Goal: Task Accomplishment & Management: Manage account settings

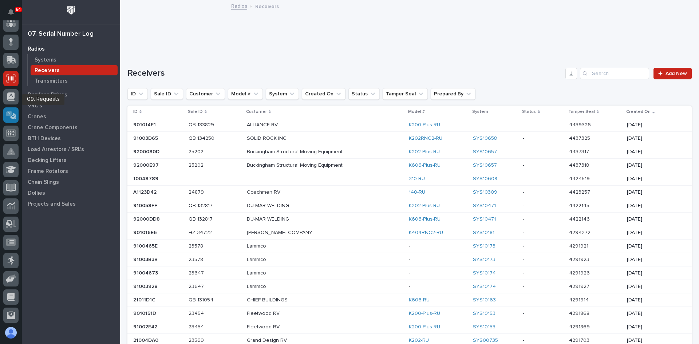
scroll to position [36, 0]
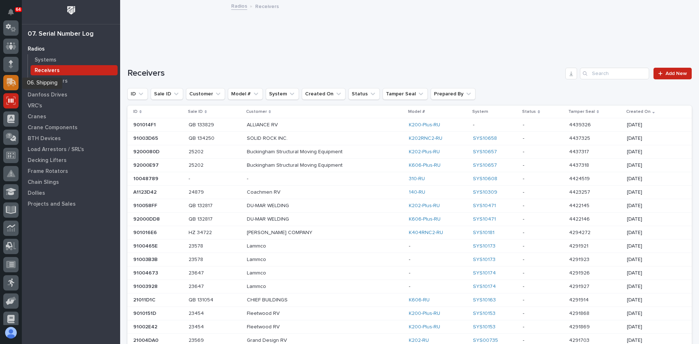
click at [9, 86] on icon at bounding box center [10, 83] width 9 height 7
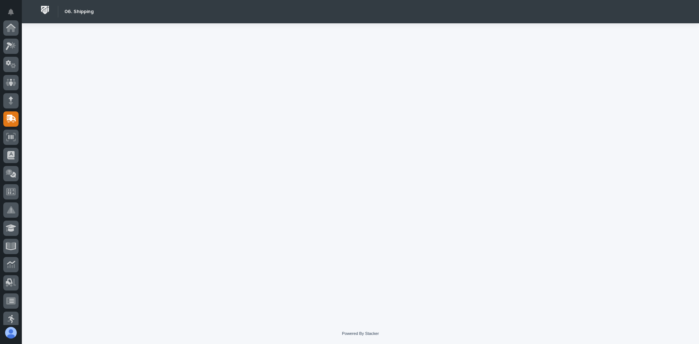
scroll to position [91, 0]
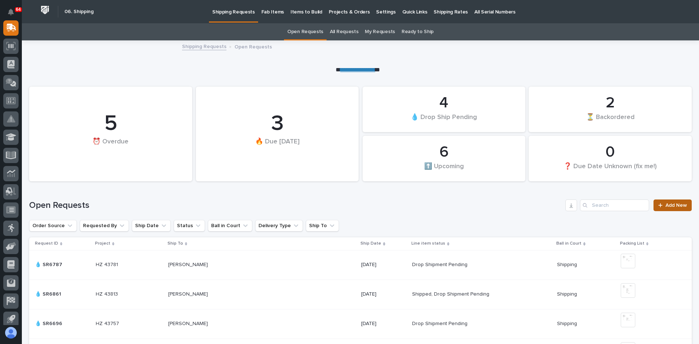
click at [666, 203] on span "Add New" at bounding box center [675, 205] width 21 height 5
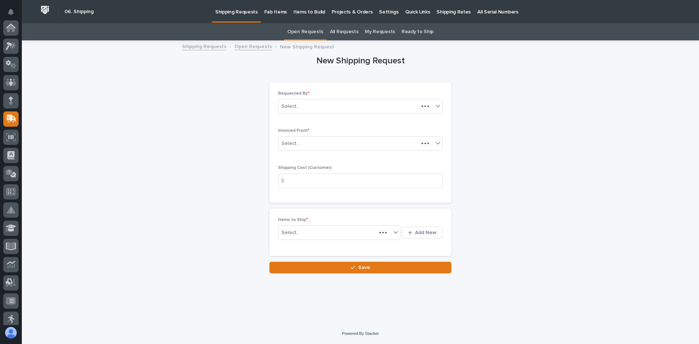
scroll to position [91, 0]
click at [304, 141] on div "Select..." at bounding box center [355, 144] width 155 height 12
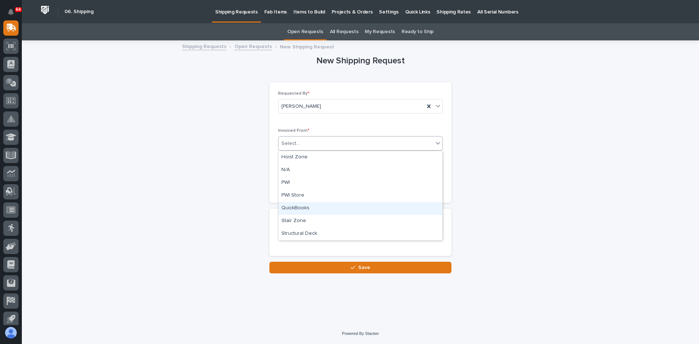
click at [298, 206] on div "QuickBooks" at bounding box center [360, 208] width 164 height 13
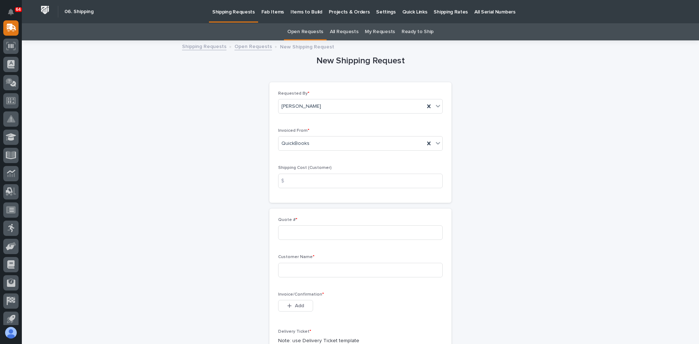
click at [290, 181] on div "$" at bounding box center [285, 181] width 15 height 15
click at [295, 183] on input at bounding box center [360, 181] width 165 height 15
type input "22.00"
click at [289, 232] on input at bounding box center [360, 232] width 165 height 15
type input "137165"
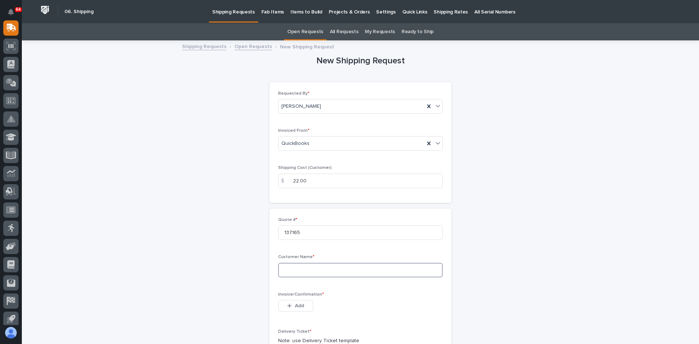
click at [291, 271] on input at bounding box center [360, 270] width 165 height 15
type input "Mane Inc."
click at [299, 306] on span "Add" at bounding box center [299, 305] width 9 height 7
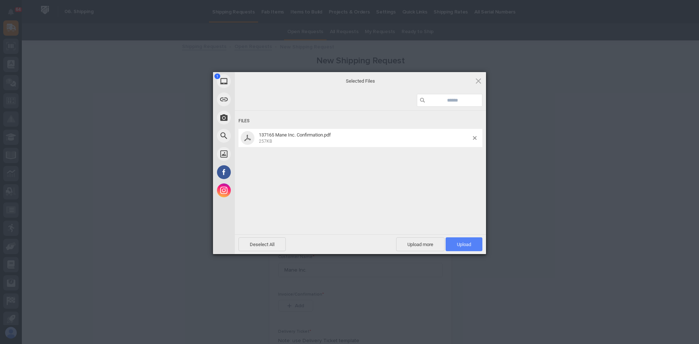
click at [466, 243] on span "Upload 1" at bounding box center [464, 244] width 14 height 5
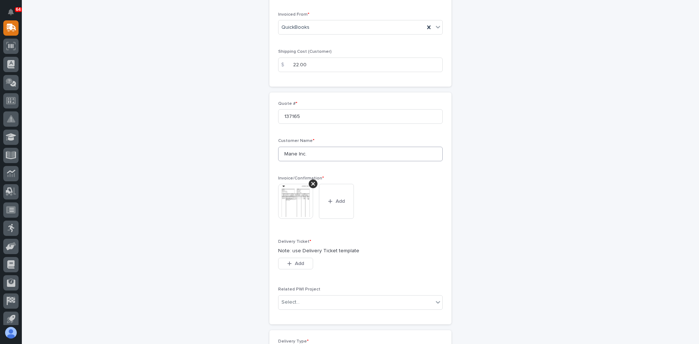
scroll to position [146, 0]
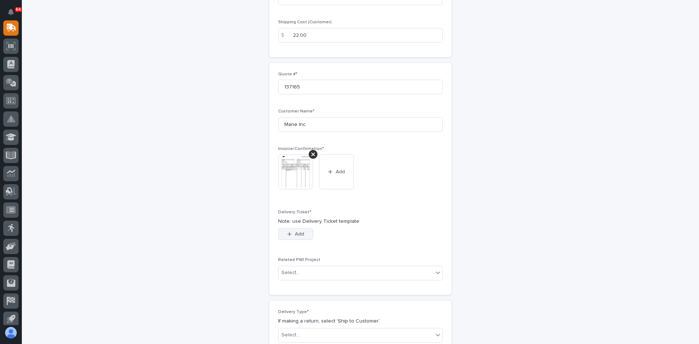
click at [295, 235] on span "Add" at bounding box center [299, 234] width 9 height 7
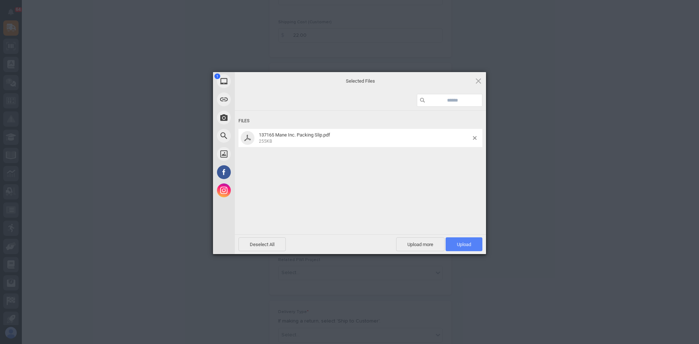
click at [470, 243] on span "Upload 1" at bounding box center [464, 244] width 14 height 5
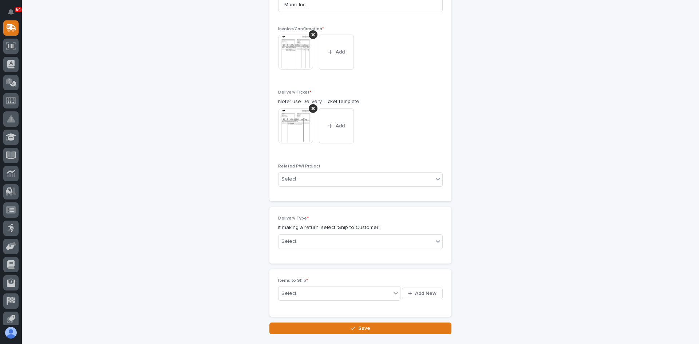
scroll to position [268, 0]
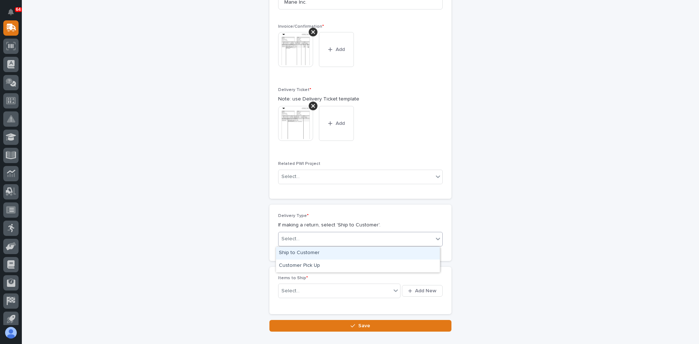
click at [308, 238] on div "Select..." at bounding box center [355, 239] width 155 height 12
click at [300, 251] on div "Ship to Customer" at bounding box center [358, 253] width 164 height 13
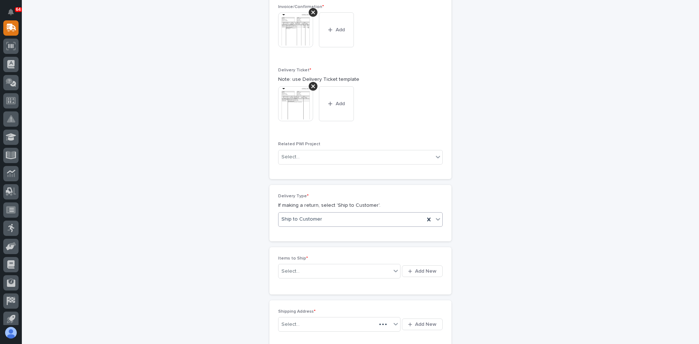
scroll to position [294, 0]
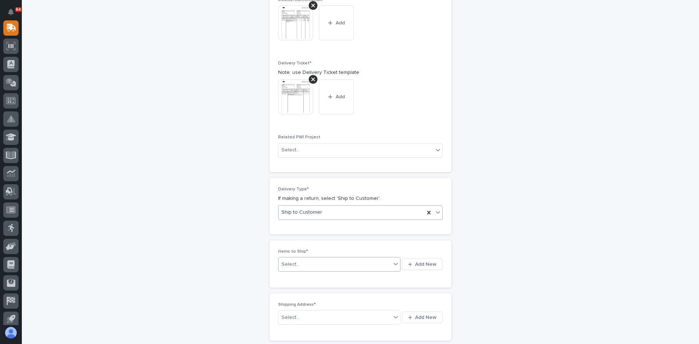
click at [313, 262] on div "Select..." at bounding box center [334, 264] width 112 height 9
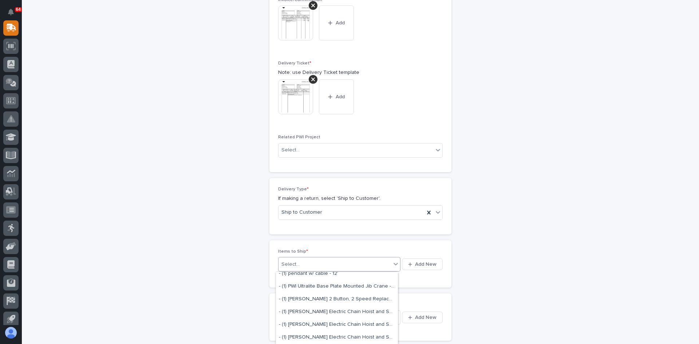
scroll to position [110, 0]
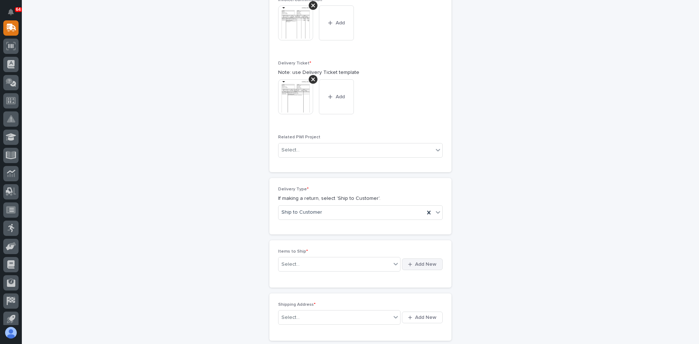
click at [424, 265] on span "Add New" at bounding box center [425, 264] width 21 height 7
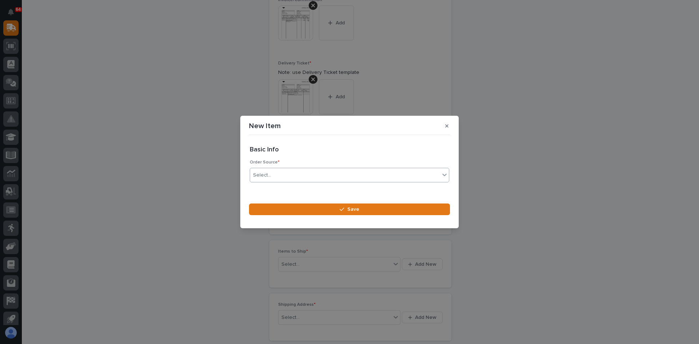
click at [284, 175] on div "Select..." at bounding box center [345, 175] width 190 height 12
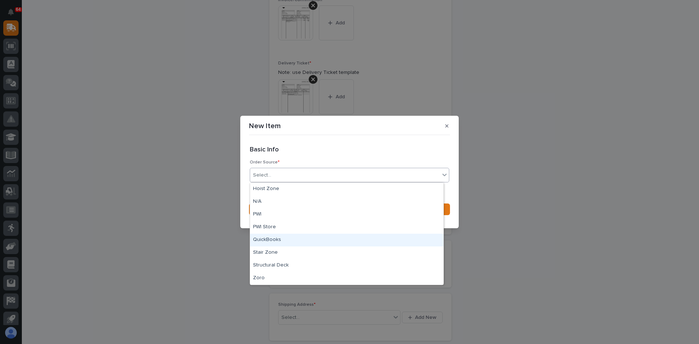
click at [265, 238] on div "QuickBooks" at bounding box center [346, 240] width 193 height 13
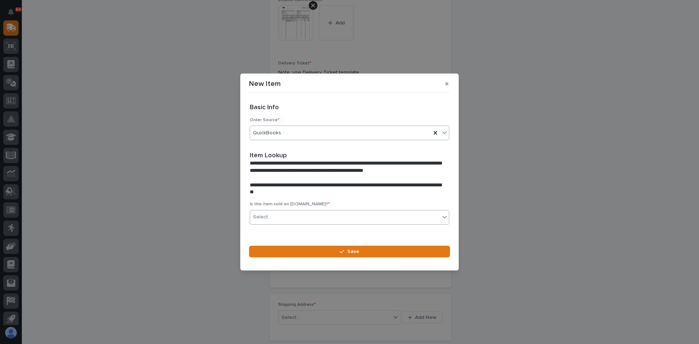
click at [285, 215] on div "Select..." at bounding box center [345, 217] width 190 height 12
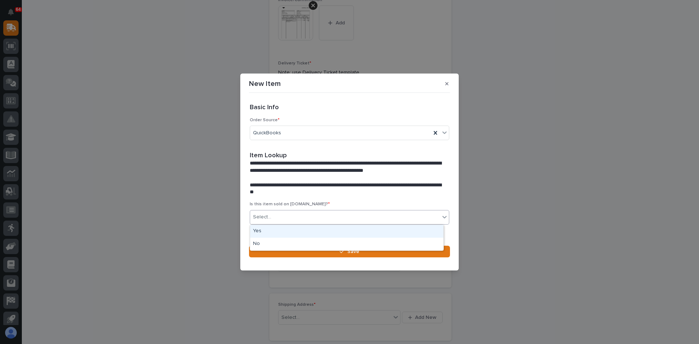
click at [277, 231] on div "Yes" at bounding box center [346, 231] width 193 height 13
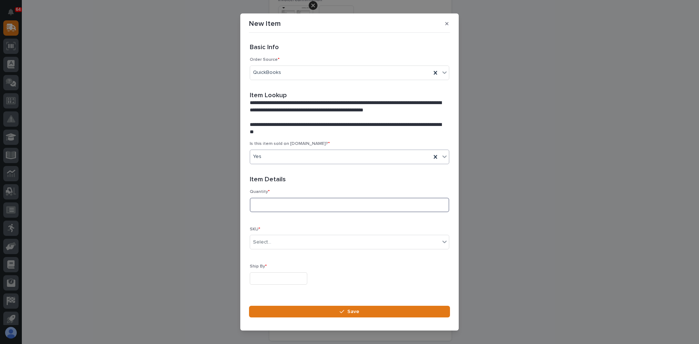
click at [271, 205] on input at bounding box center [349, 205] width 199 height 15
type input "3"
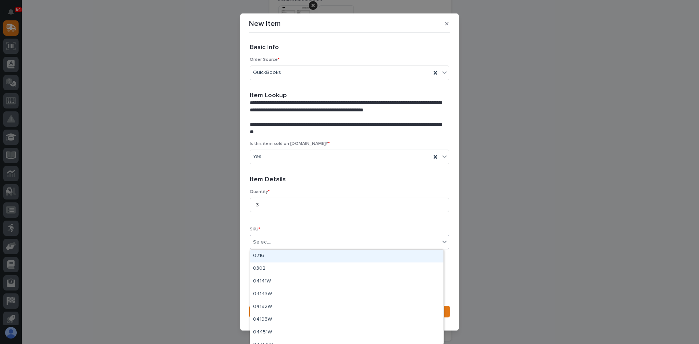
click at [278, 243] on div "Select..." at bounding box center [345, 242] width 190 height 12
type input "**"
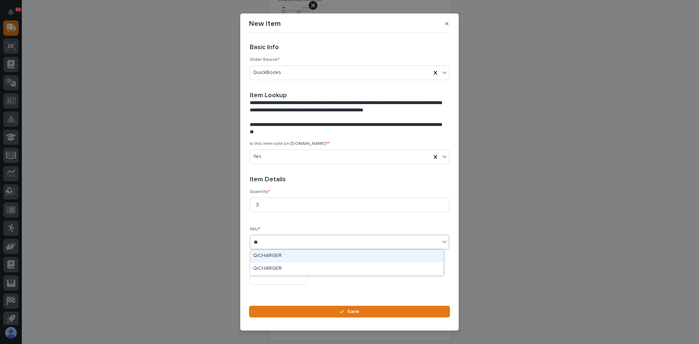
click at [281, 250] on div "QiCHARGER" at bounding box center [346, 256] width 193 height 13
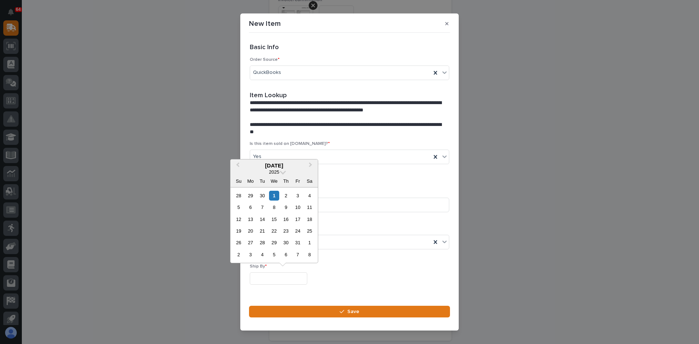
click at [271, 277] on input "text" at bounding box center [279, 278] width 58 height 13
click at [273, 198] on div "1" at bounding box center [274, 196] width 10 height 10
type input "**********"
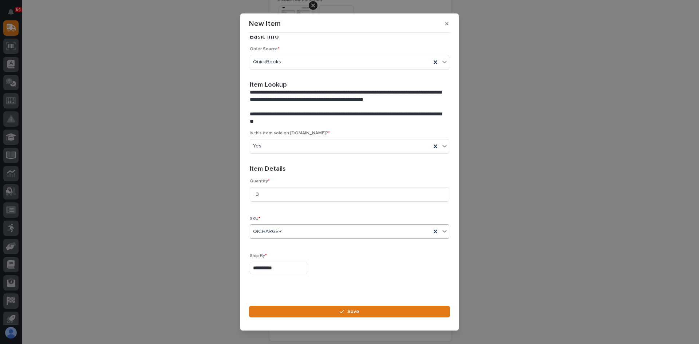
scroll to position [20, 0]
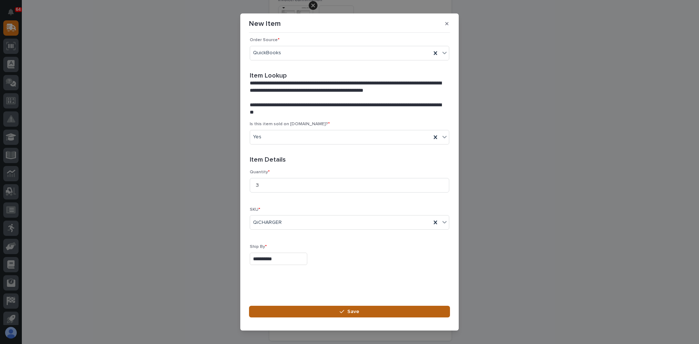
click at [355, 314] on span "Save" at bounding box center [353, 311] width 12 height 7
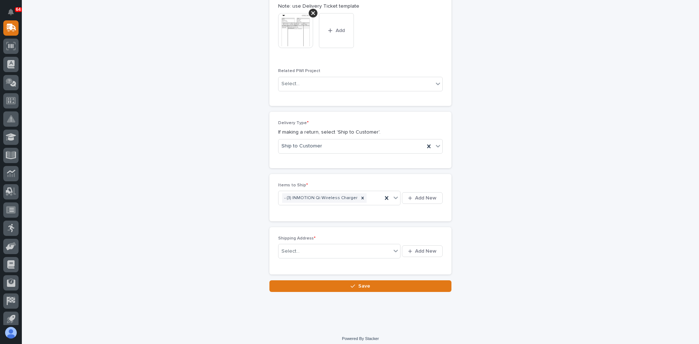
scroll to position [366, 0]
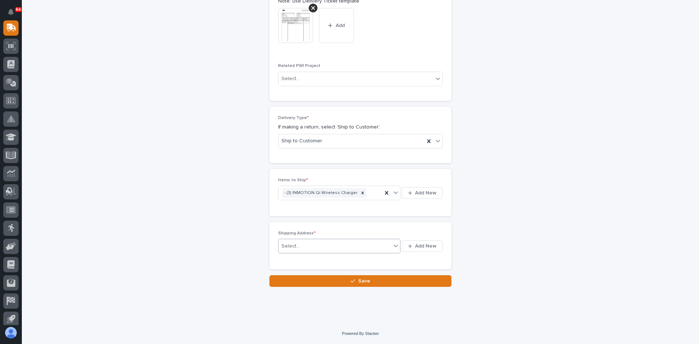
click at [318, 243] on div "Select..." at bounding box center [334, 246] width 112 height 12
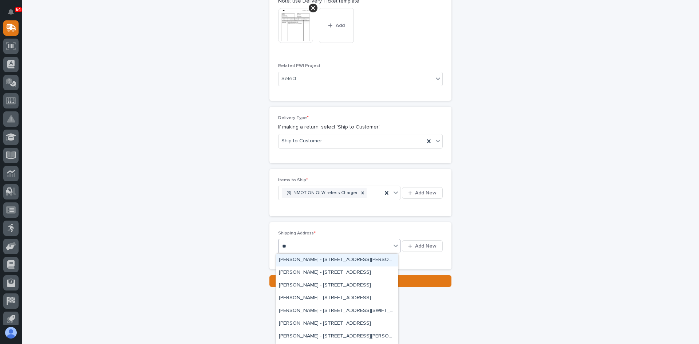
type input "*"
type input "*****"
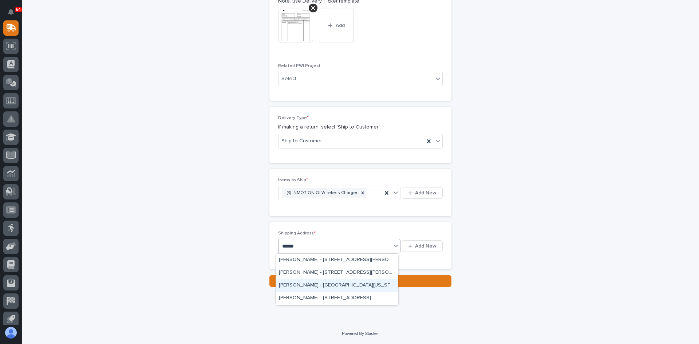
click at [308, 284] on div "[PERSON_NAME] - [GEOGRAPHIC_DATA][US_STATE]" at bounding box center [337, 285] width 122 height 13
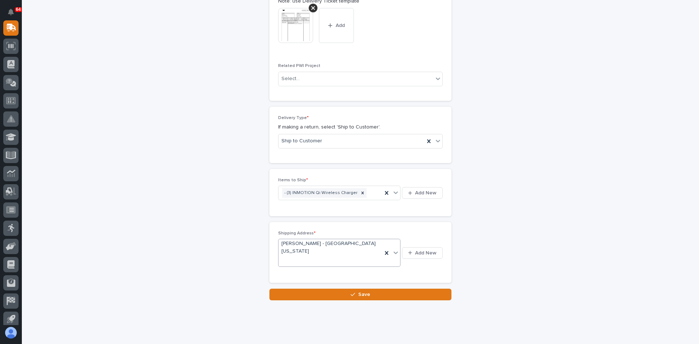
scroll to position [372, 0]
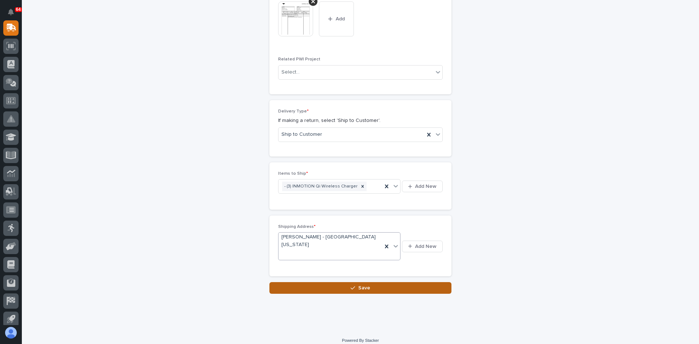
click at [363, 287] on span "Save" at bounding box center [364, 288] width 12 height 7
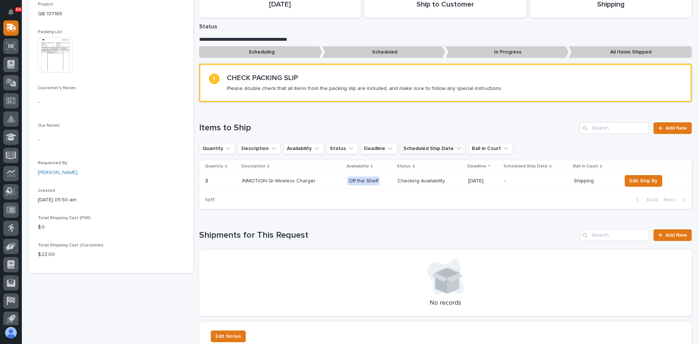
scroll to position [146, 0]
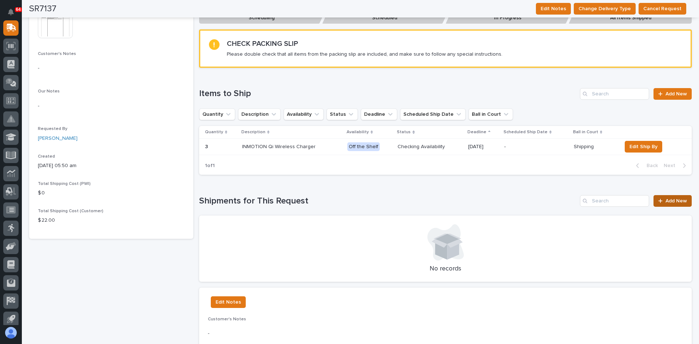
click at [670, 201] on span "Add New" at bounding box center [675, 200] width 21 height 5
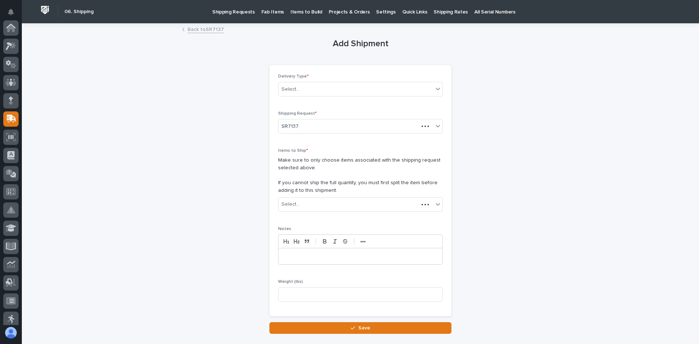
scroll to position [91, 0]
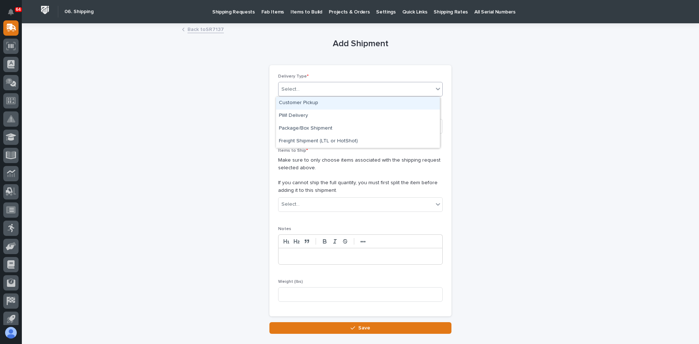
click at [304, 90] on div "Select..." at bounding box center [355, 89] width 155 height 12
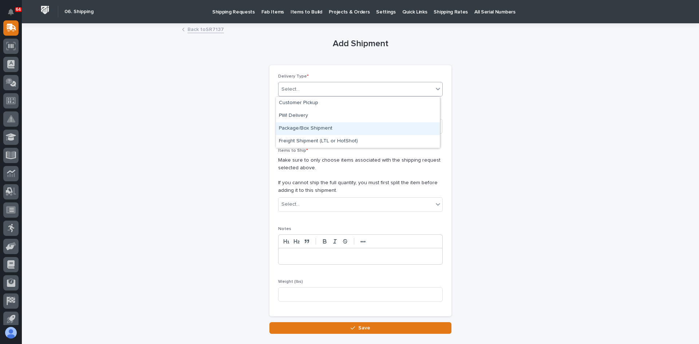
click at [302, 126] on div "Package/Box Shipment" at bounding box center [358, 128] width 164 height 13
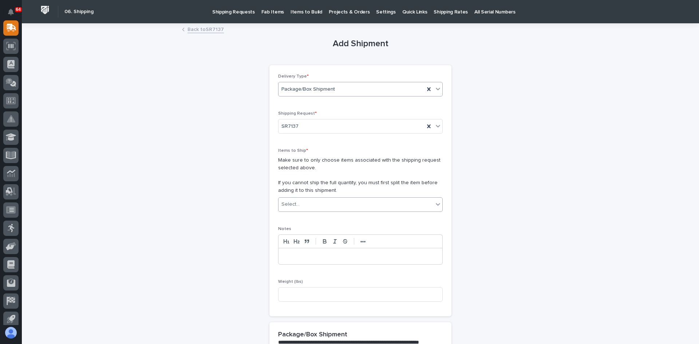
click at [302, 203] on div "Select..." at bounding box center [355, 204] width 155 height 12
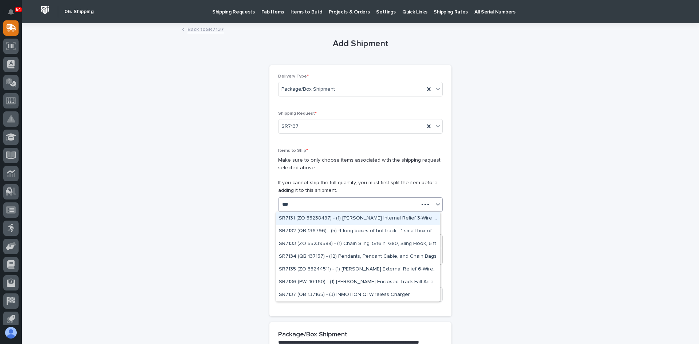
type input "****"
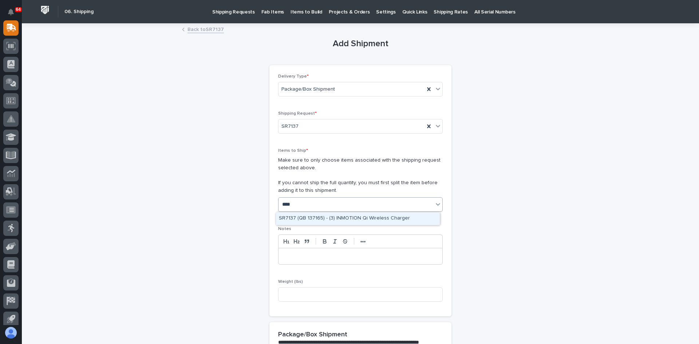
click at [345, 216] on div "SR7137 (QB 137165) - (3) INMOTION Qi Wireless Charger" at bounding box center [358, 218] width 164 height 13
click at [289, 292] on input at bounding box center [360, 294] width 165 height 15
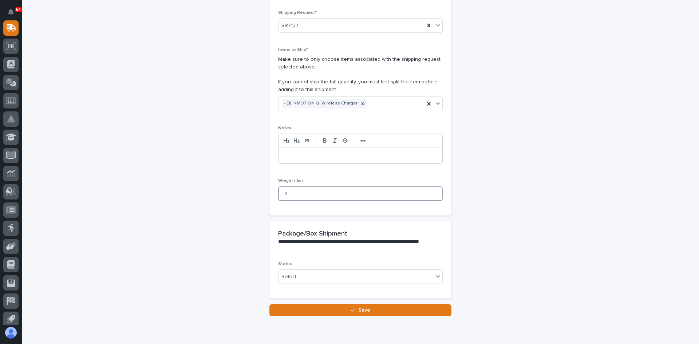
scroll to position [130, 0]
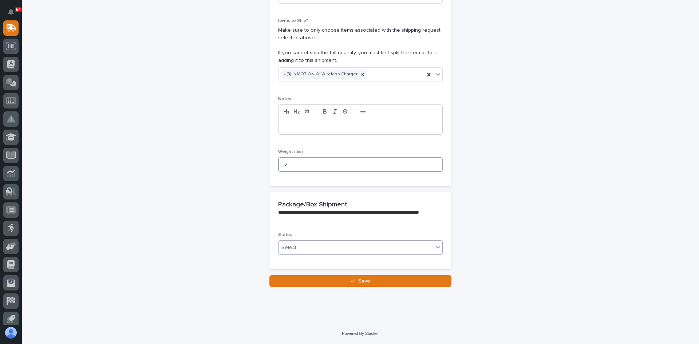
type input "2"
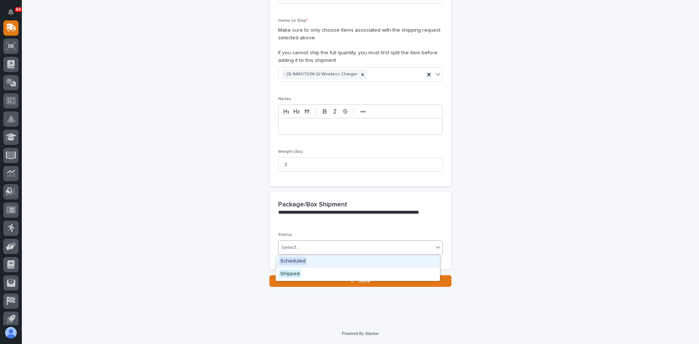
click at [302, 245] on div "Select..." at bounding box center [355, 248] width 155 height 12
click at [289, 273] on span "Shipped" at bounding box center [290, 274] width 22 height 8
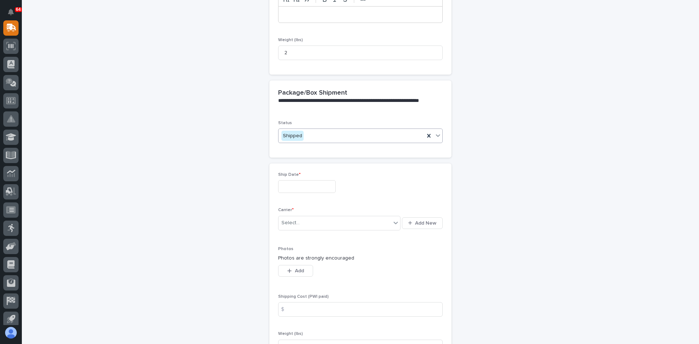
scroll to position [254, 0]
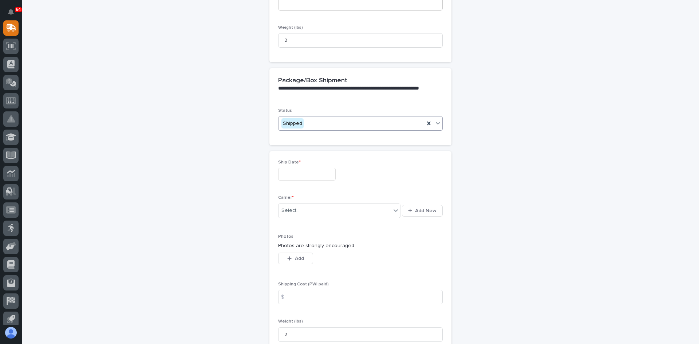
click at [305, 174] on input "text" at bounding box center [307, 174] width 58 height 13
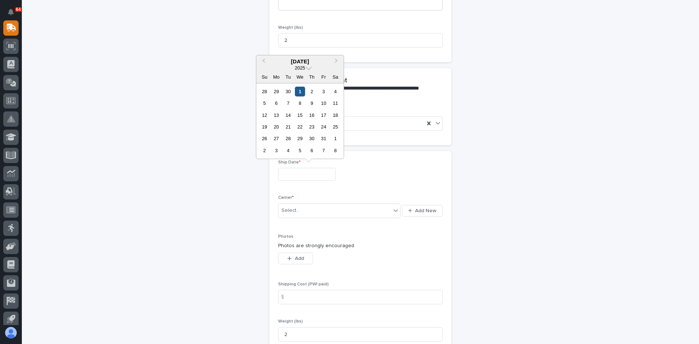
click at [300, 92] on div "1" at bounding box center [300, 92] width 10 height 10
type input "**********"
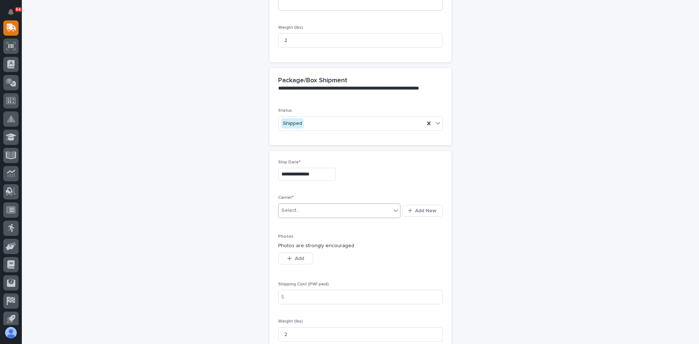
click at [313, 212] on div "Select..." at bounding box center [334, 211] width 112 height 12
type input "***"
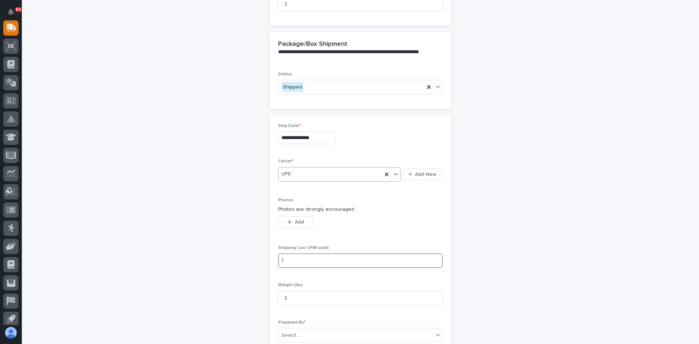
click at [290, 259] on input at bounding box center [360, 260] width 165 height 15
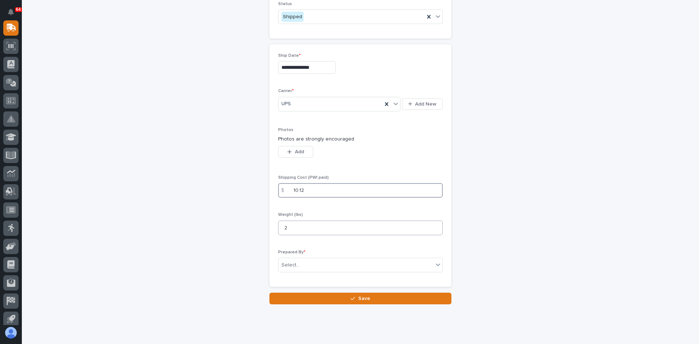
scroll to position [363, 0]
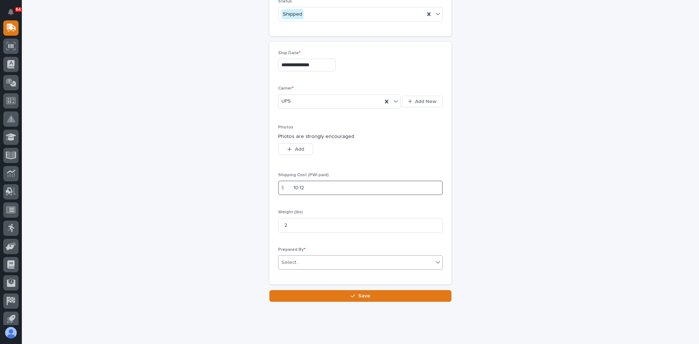
type input "10.12"
click at [298, 262] on div "Select..." at bounding box center [355, 263] width 155 height 12
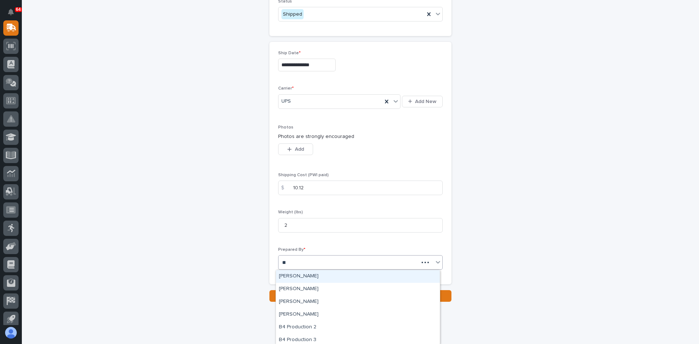
type input "***"
click at [308, 274] on div "[PERSON_NAME]" at bounding box center [358, 276] width 164 height 13
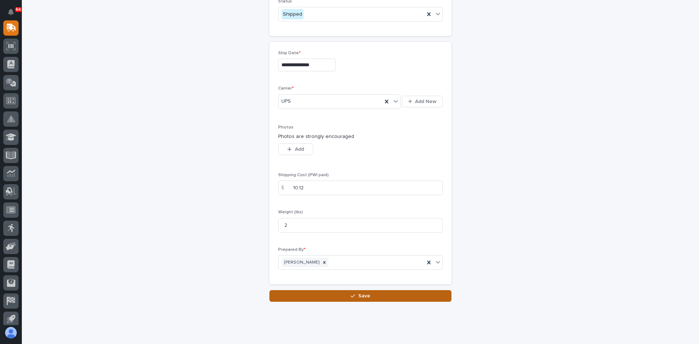
click at [362, 295] on span "Save" at bounding box center [364, 296] width 12 height 7
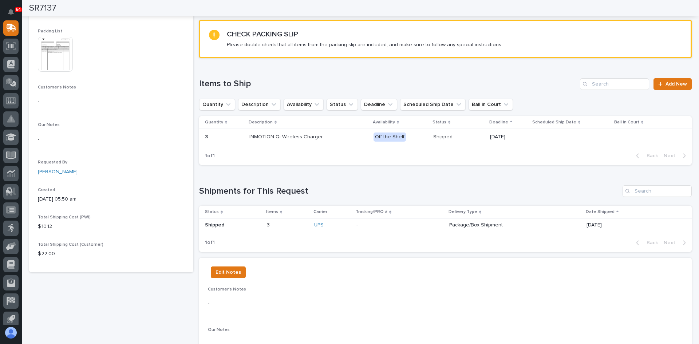
scroll to position [118, 0]
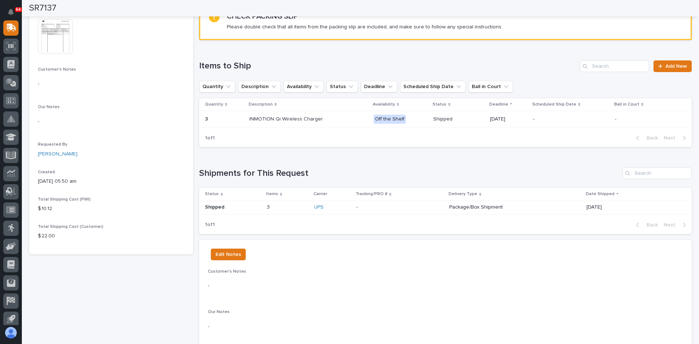
click at [353, 206] on td "- -" at bounding box center [399, 207] width 93 height 13
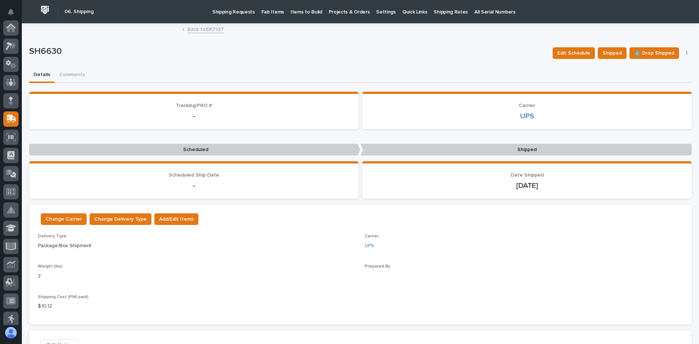
scroll to position [91, 0]
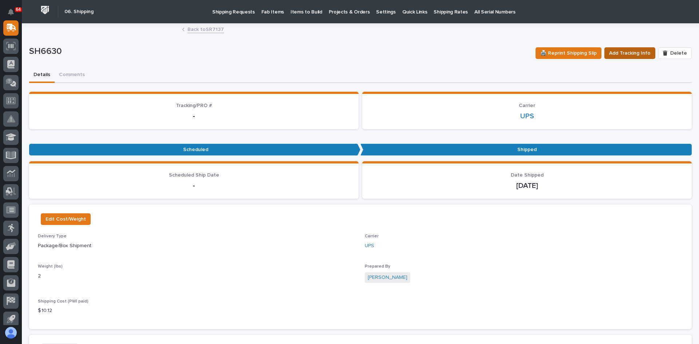
click at [628, 51] on span "Add Tracking Info" at bounding box center [629, 53] width 41 height 9
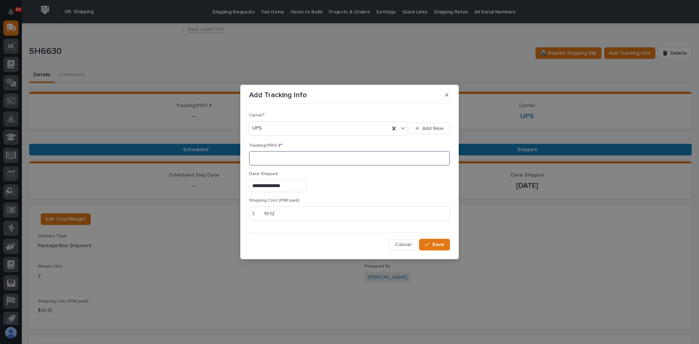
paste input "1Z831R2E0395393826"
type input "1Z831R2E0395393826"
click at [438, 244] on span "Save" at bounding box center [438, 244] width 12 height 7
